Goal: Browse casually

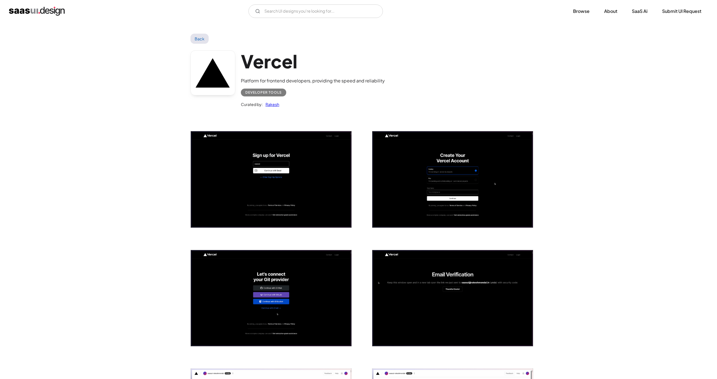
click at [199, 41] on link "Back" at bounding box center [199, 39] width 18 height 10
click at [47, 13] on img "home" at bounding box center [37, 11] width 56 height 9
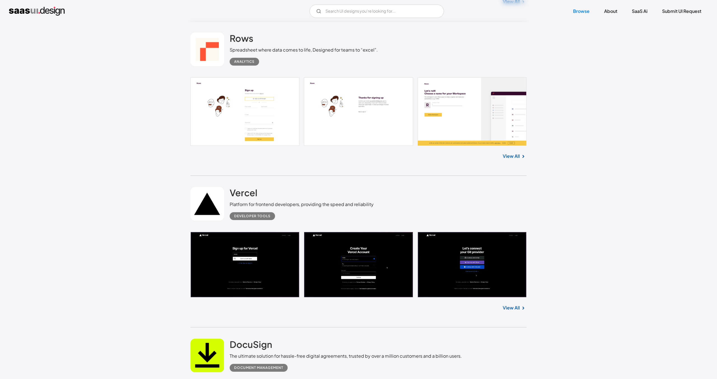
scroll to position [860, 0]
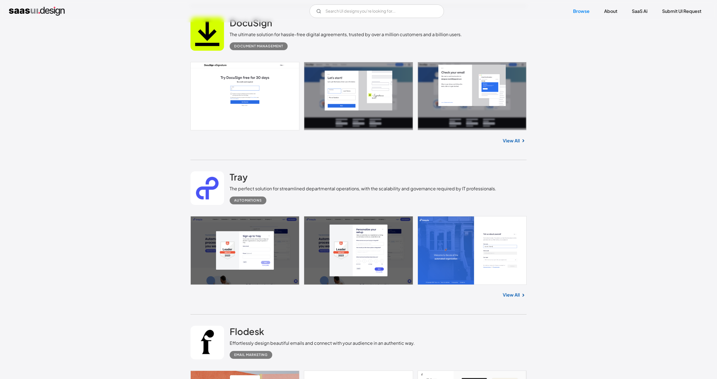
click at [513, 142] on link "View All" at bounding box center [511, 140] width 17 height 7
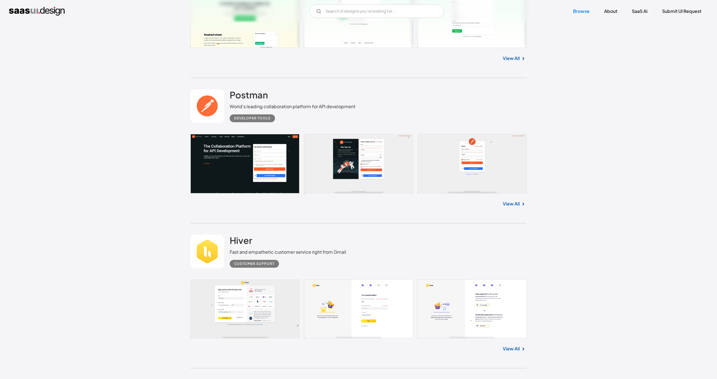
scroll to position [2147, 0]
click at [508, 204] on link "View All" at bounding box center [511, 203] width 17 height 7
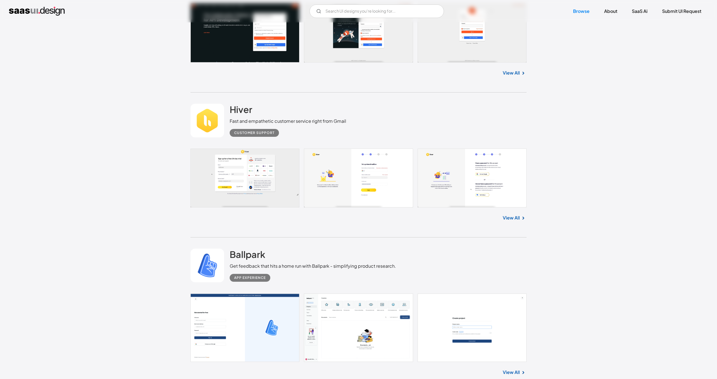
scroll to position [2278, 0]
click at [520, 220] on img at bounding box center [523, 217] width 7 height 7
click at [515, 217] on link "View All" at bounding box center [511, 217] width 17 height 7
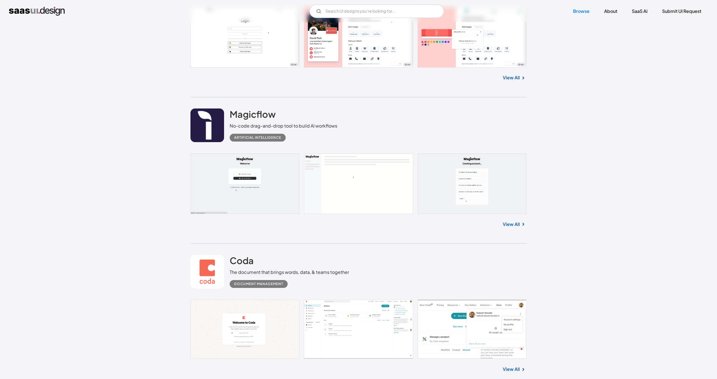
scroll to position [3311, 0]
click at [513, 228] on link "View All" at bounding box center [511, 224] width 17 height 7
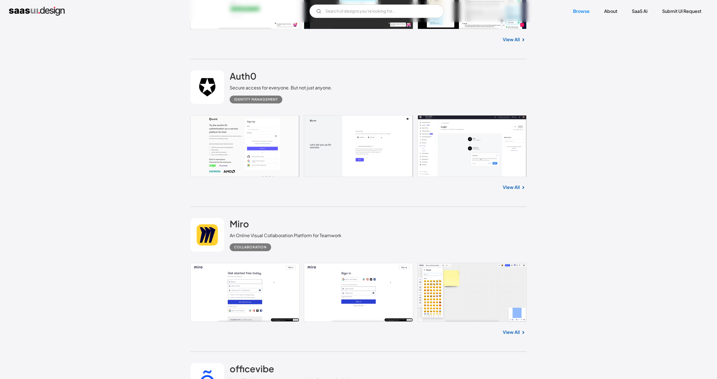
scroll to position [5127, 0]
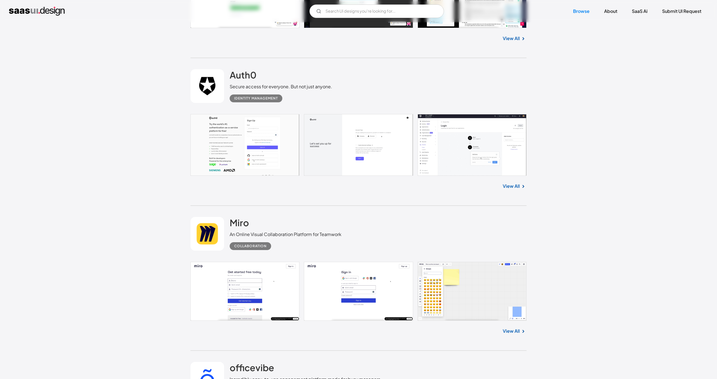
click at [511, 188] on link "View All" at bounding box center [511, 186] width 17 height 7
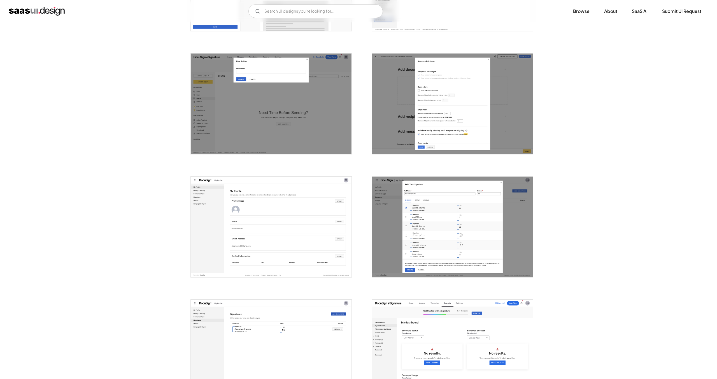
scroll to position [1406, 0]
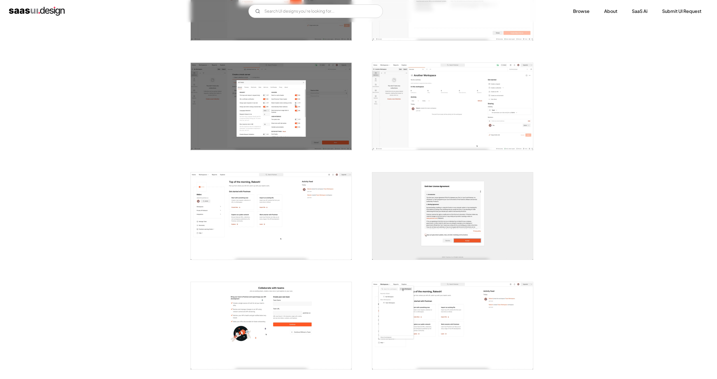
scroll to position [835, 0]
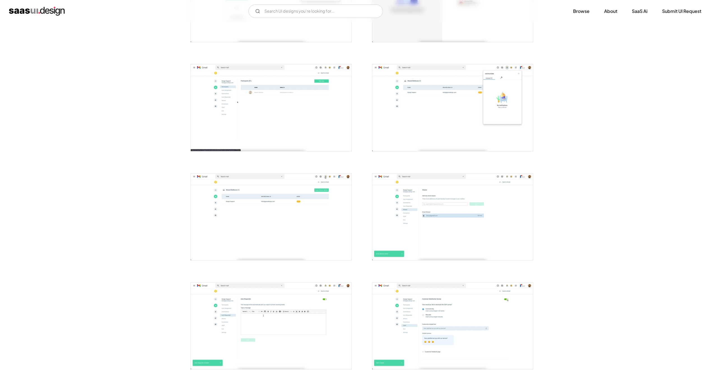
scroll to position [815, 0]
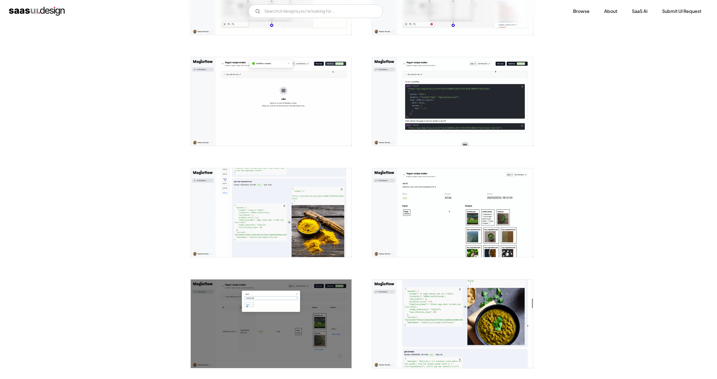
scroll to position [359, 0]
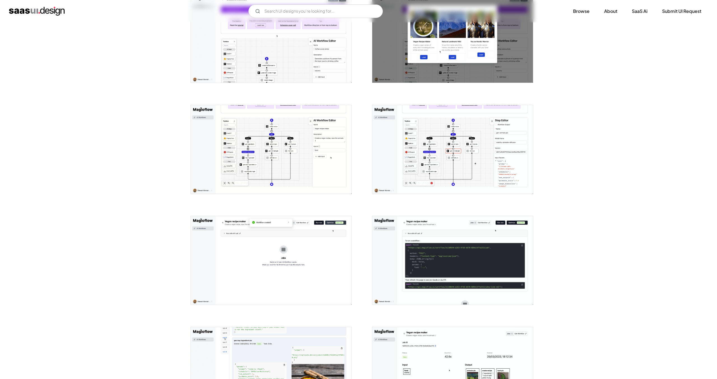
click at [283, 118] on img "open lightbox" at bounding box center [271, 149] width 161 height 88
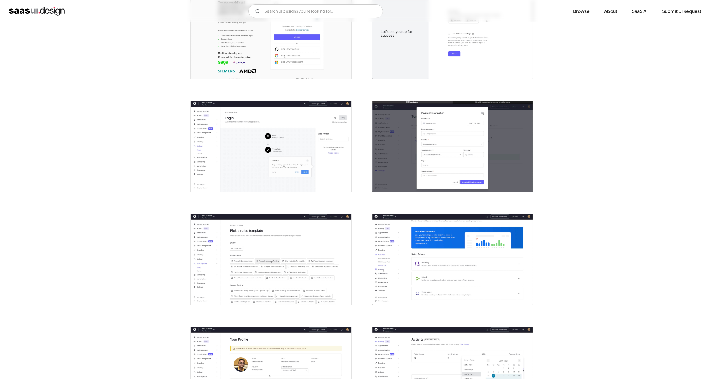
scroll to position [143, 0]
click at [288, 141] on img "open lightbox" at bounding box center [271, 146] width 161 height 90
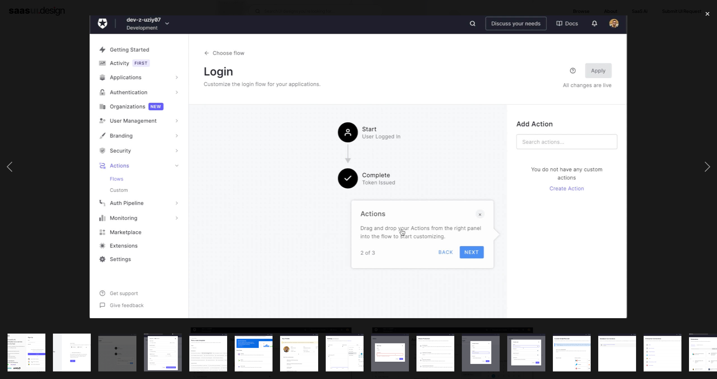
click at [694, 159] on div at bounding box center [358, 167] width 717 height 318
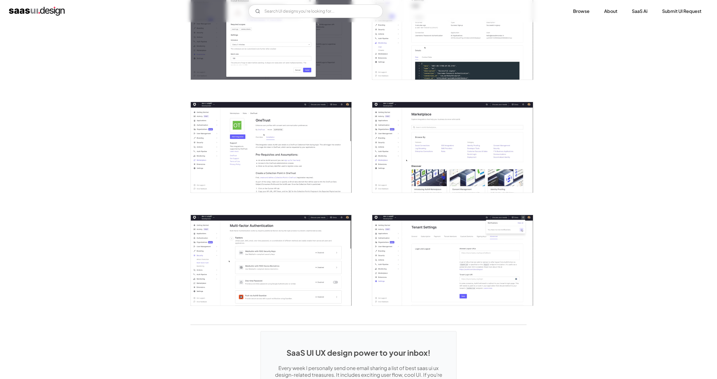
scroll to position [1285, 0]
